Goal: Transaction & Acquisition: Register for event/course

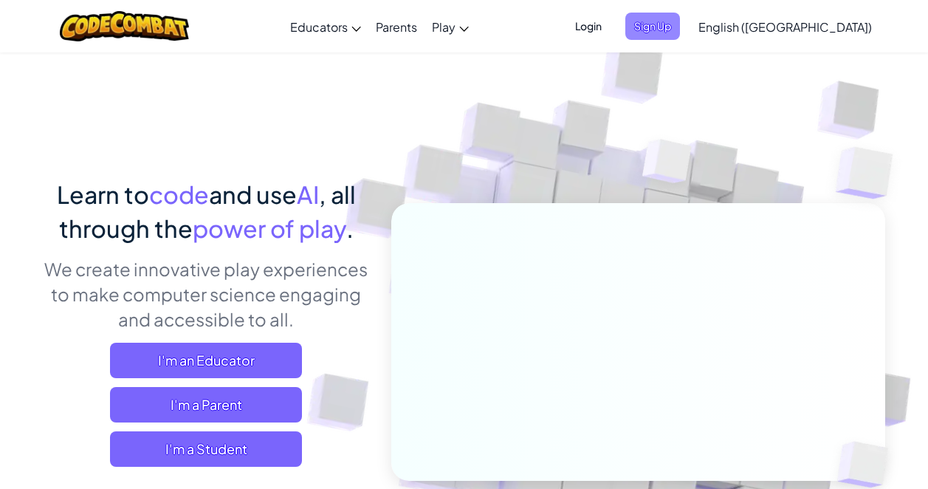
click at [680, 20] on span "Sign Up" at bounding box center [652, 26] width 55 height 27
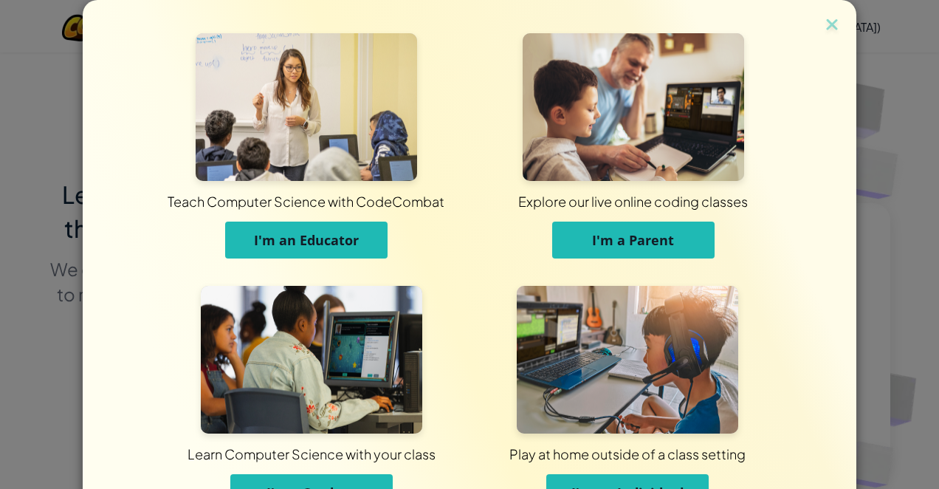
click at [546, 81] on img at bounding box center [633, 107] width 221 height 148
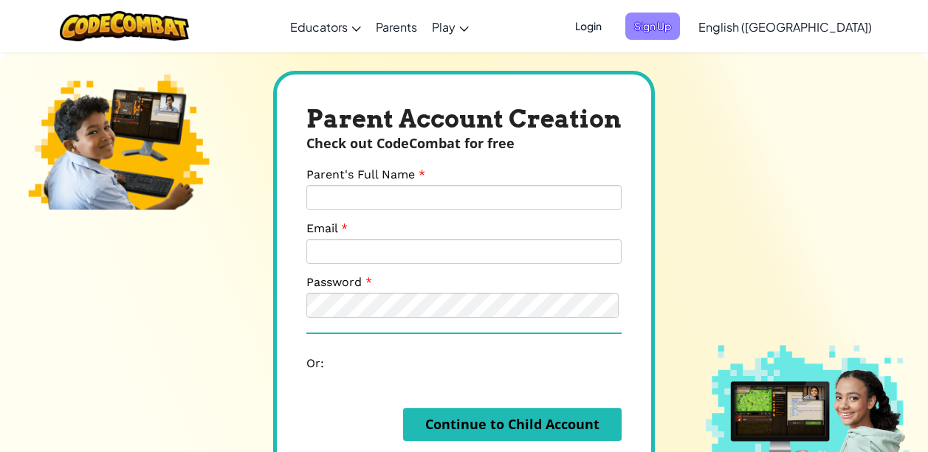
click at [680, 23] on span "Sign Up" at bounding box center [652, 26] width 55 height 27
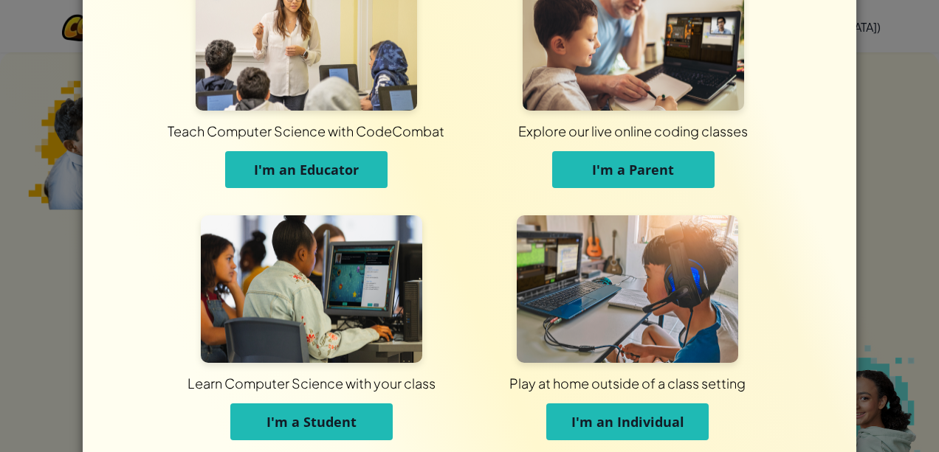
scroll to position [132, 0]
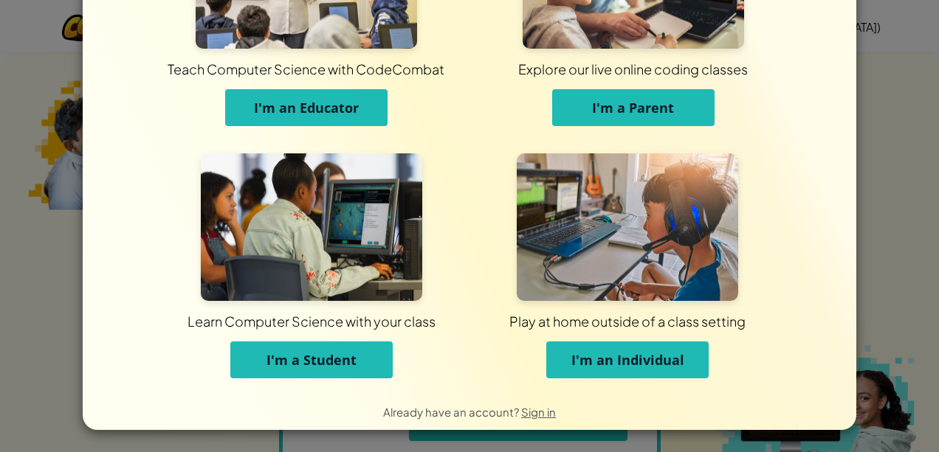
click at [358, 358] on button "I'm a Student" at bounding box center [311, 360] width 162 height 37
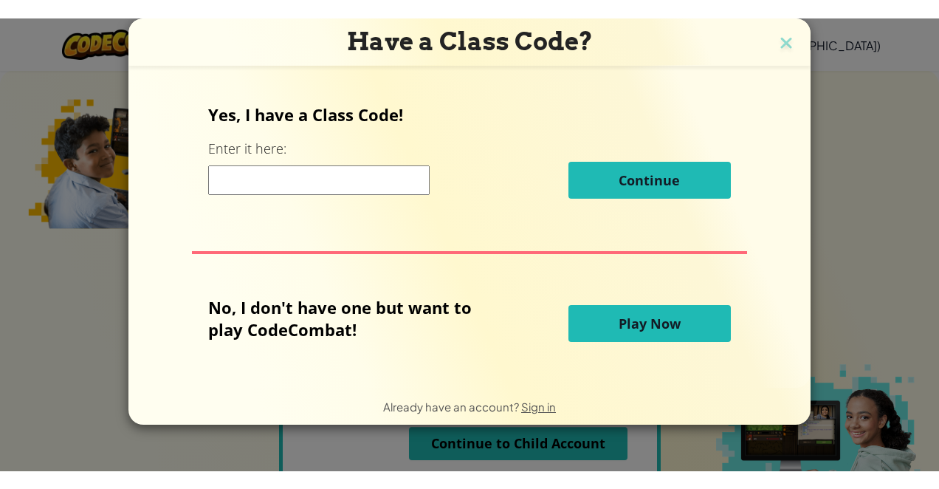
scroll to position [0, 0]
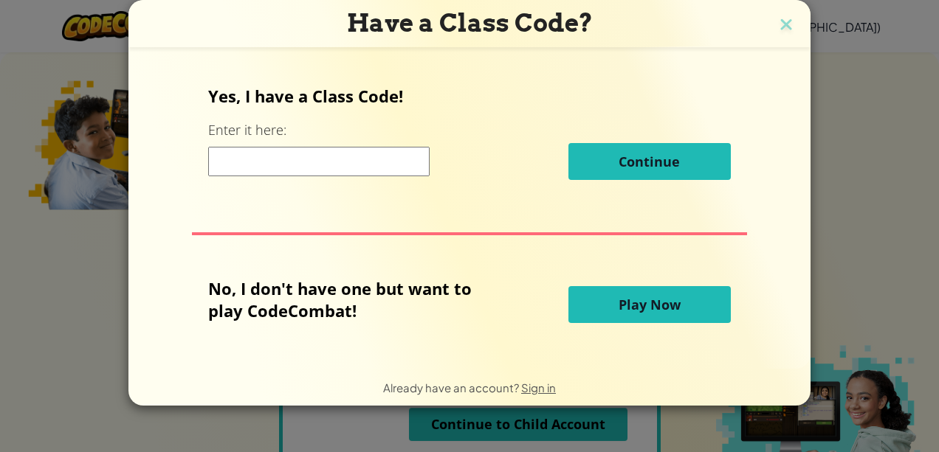
click at [395, 171] on input at bounding box center [318, 162] width 221 height 30
click at [534, 388] on span "Sign in" at bounding box center [538, 388] width 35 height 14
